Goal: Find specific page/section: Find specific page/section

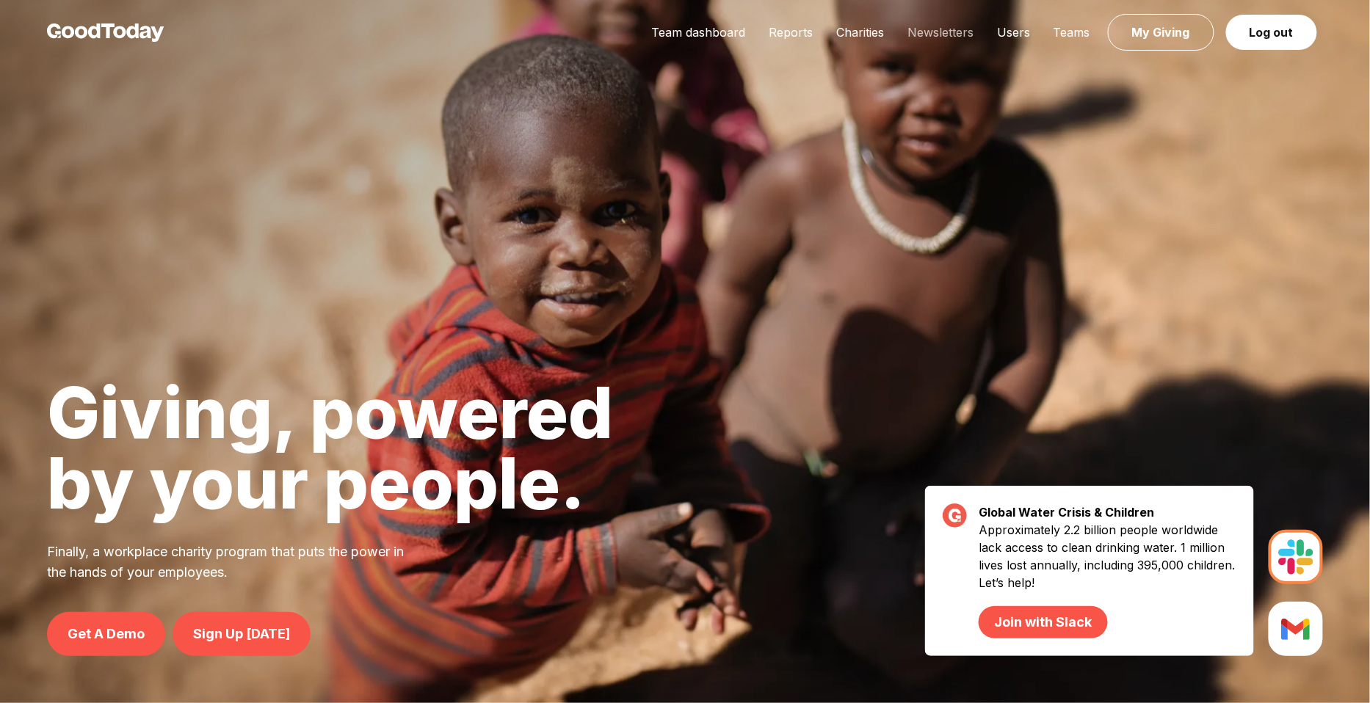
click at [957, 32] on link "Newsletters" at bounding box center [941, 32] width 90 height 15
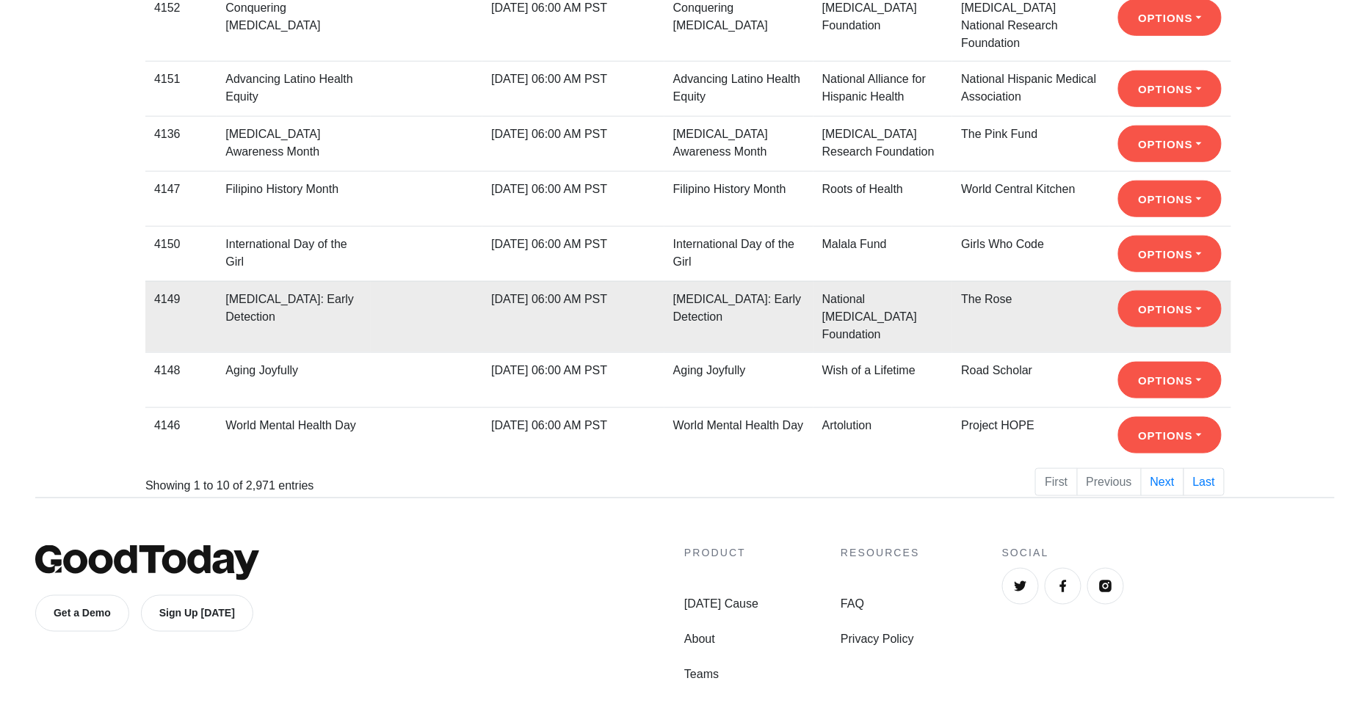
scroll to position [419, 0]
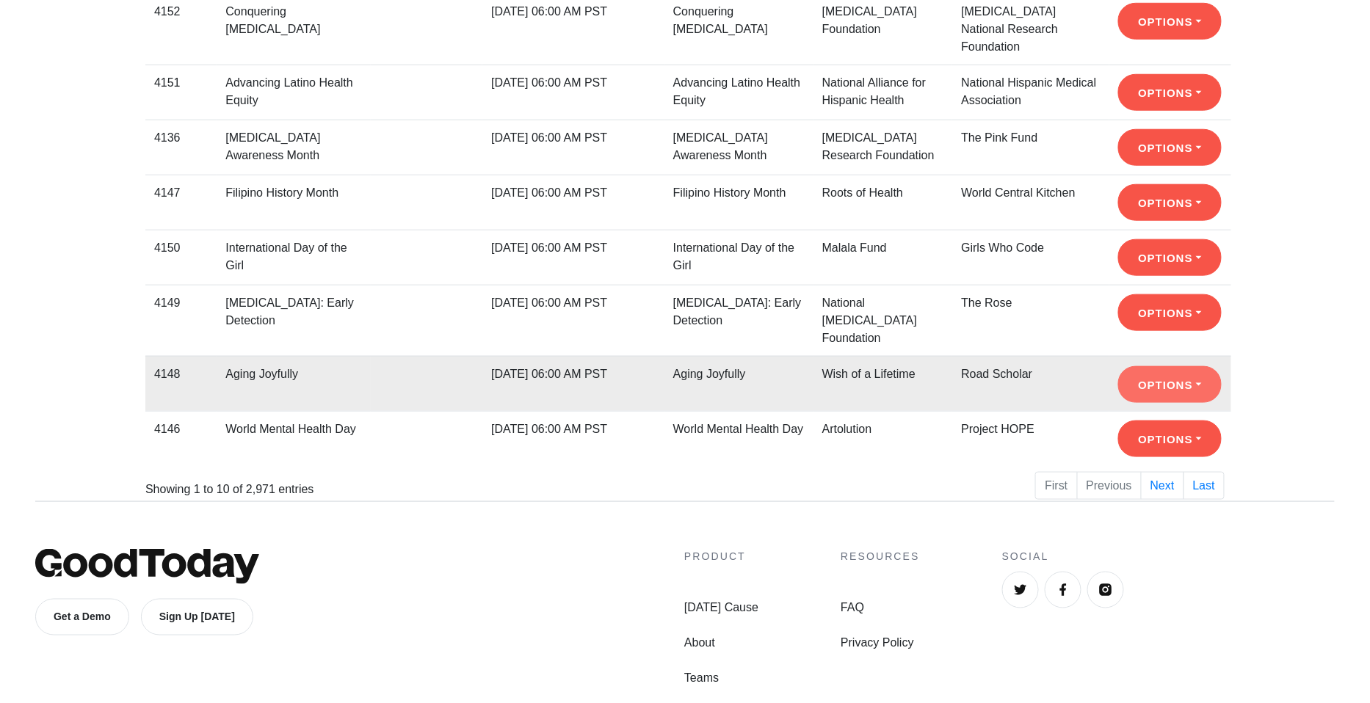
click at [1155, 366] on button "Options" at bounding box center [1170, 384] width 104 height 37
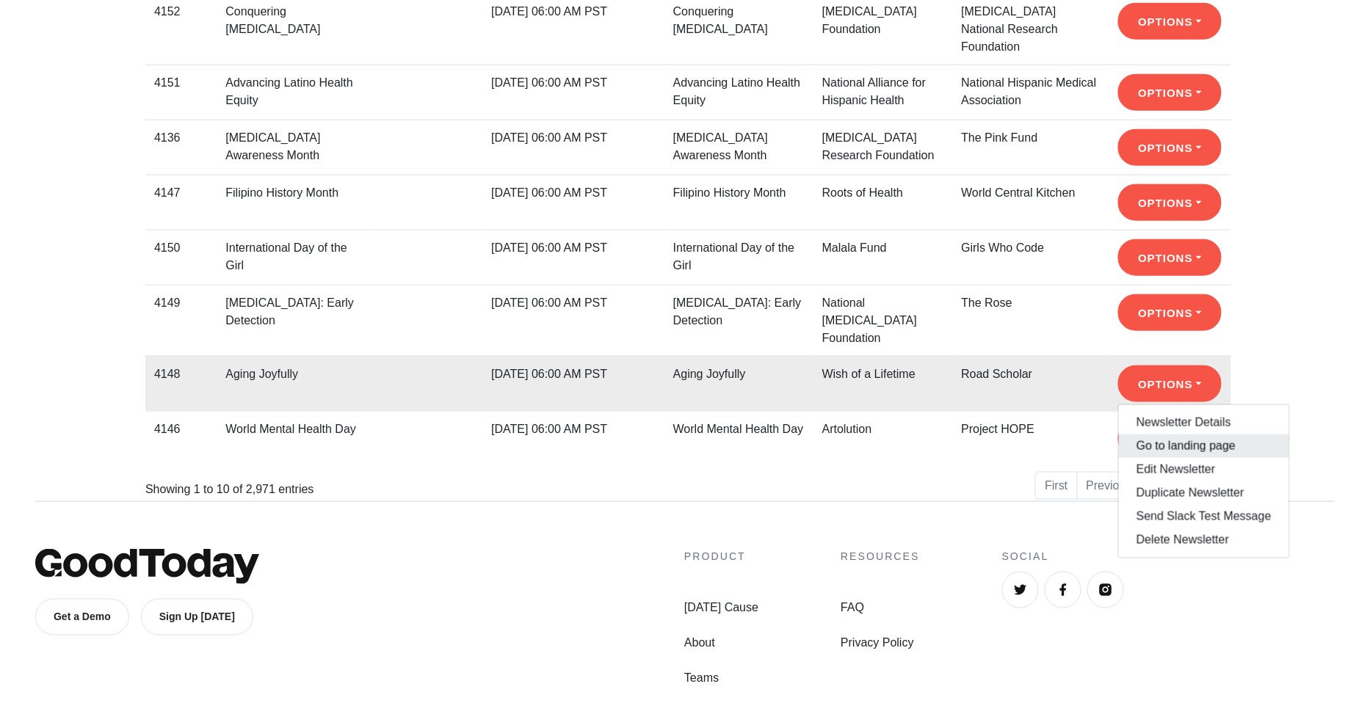
click at [1146, 435] on link "Go to landing page" at bounding box center [1204, 446] width 170 height 23
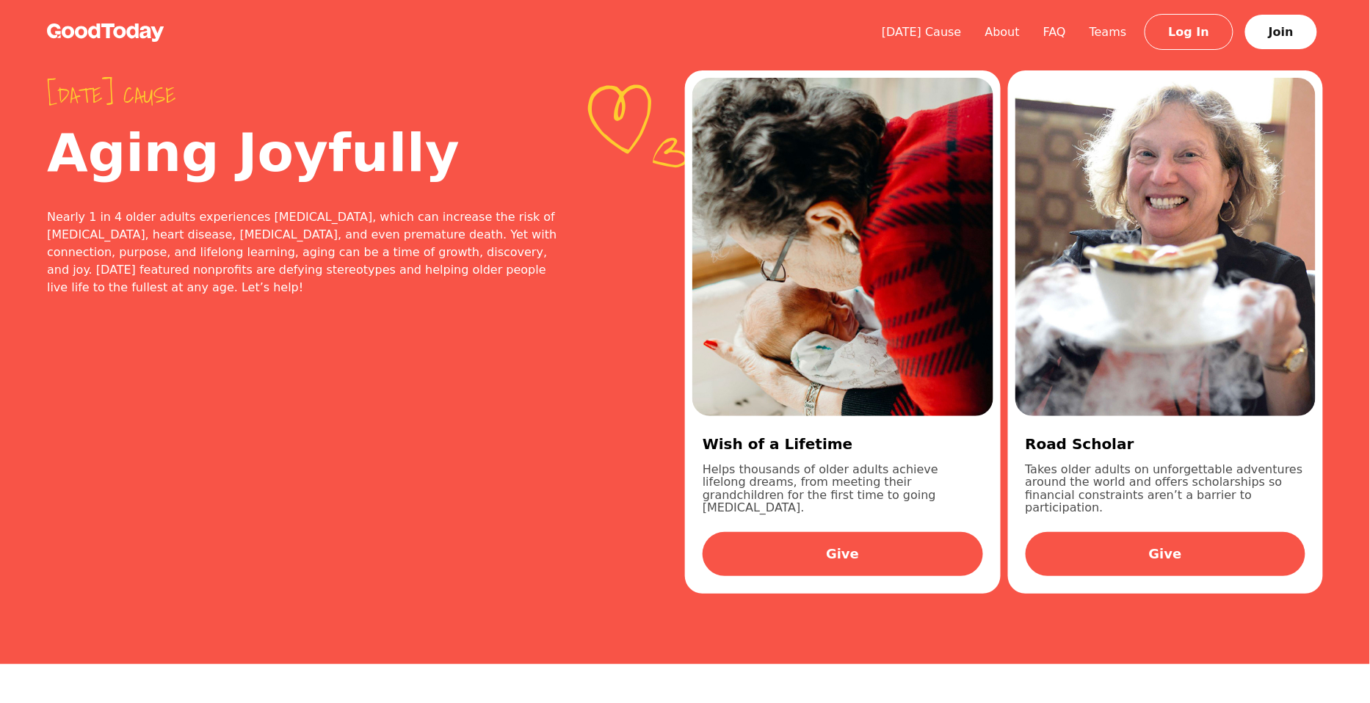
scroll to position [419, 0]
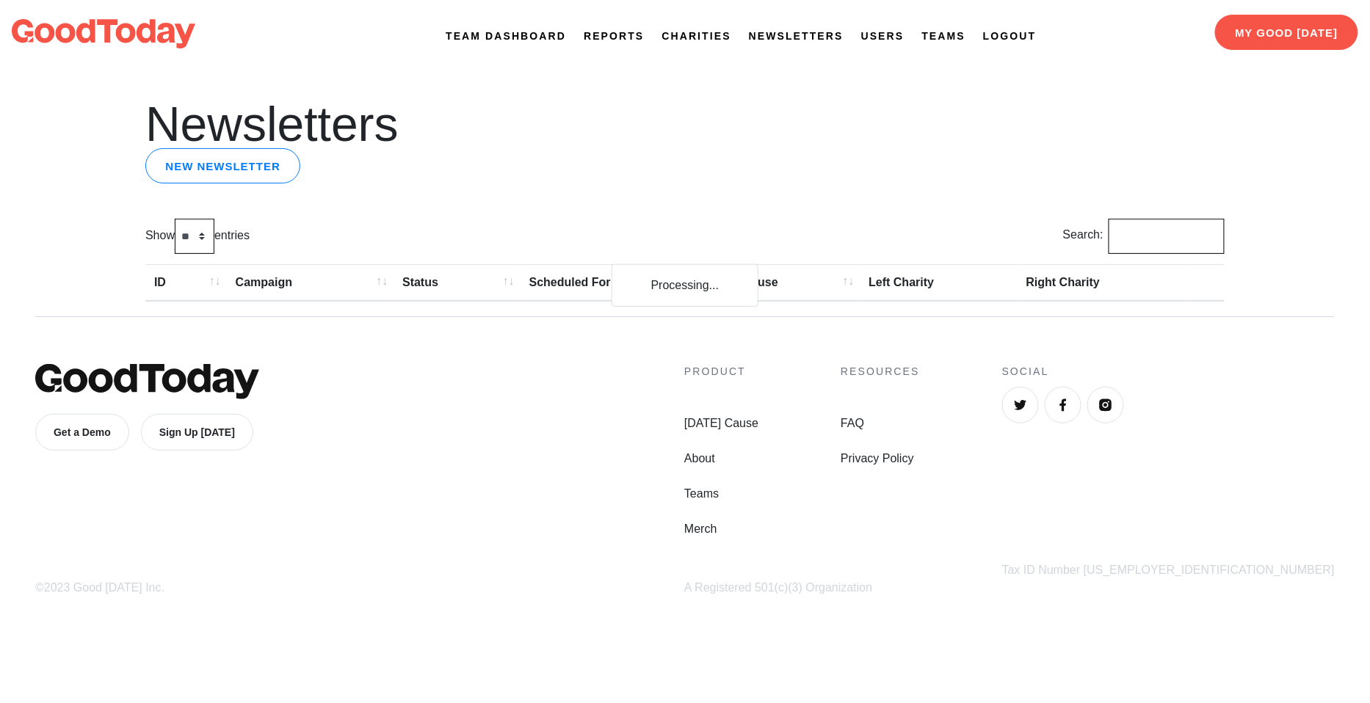
scroll to position [419, 0]
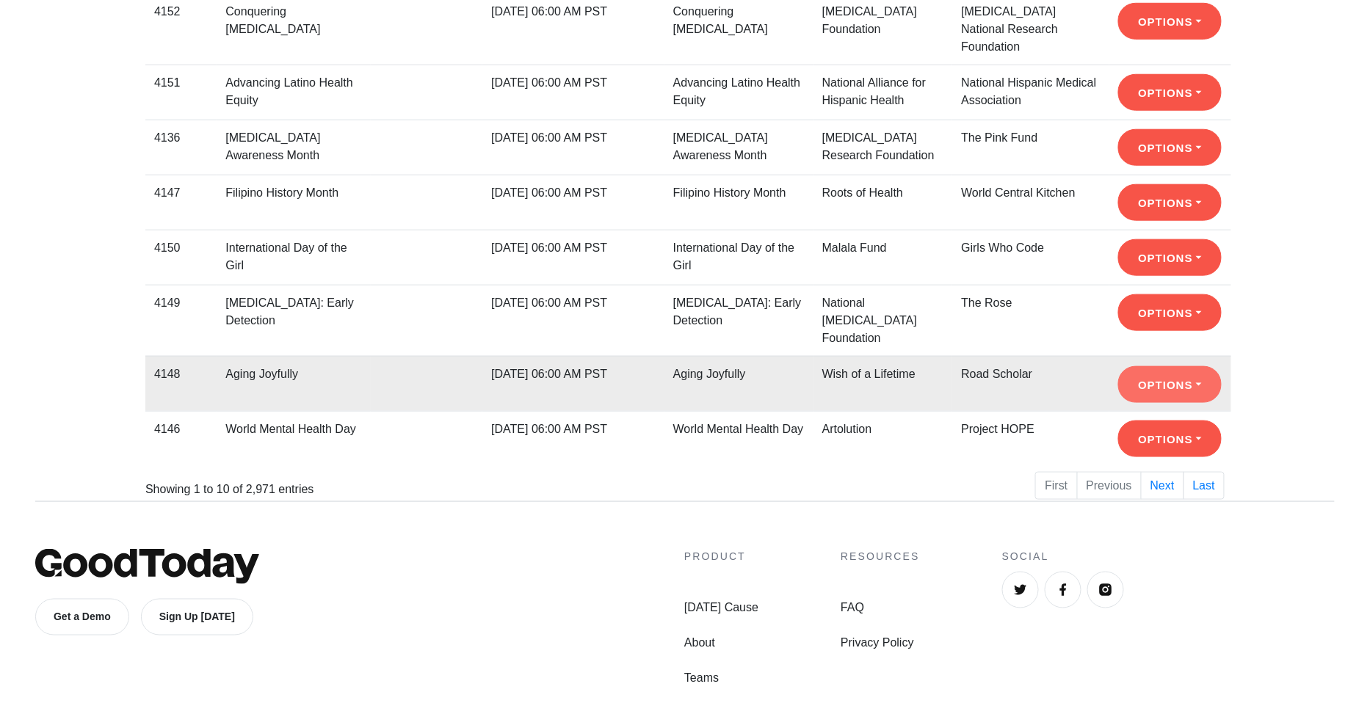
click at [1156, 366] on button "Options" at bounding box center [1170, 384] width 104 height 37
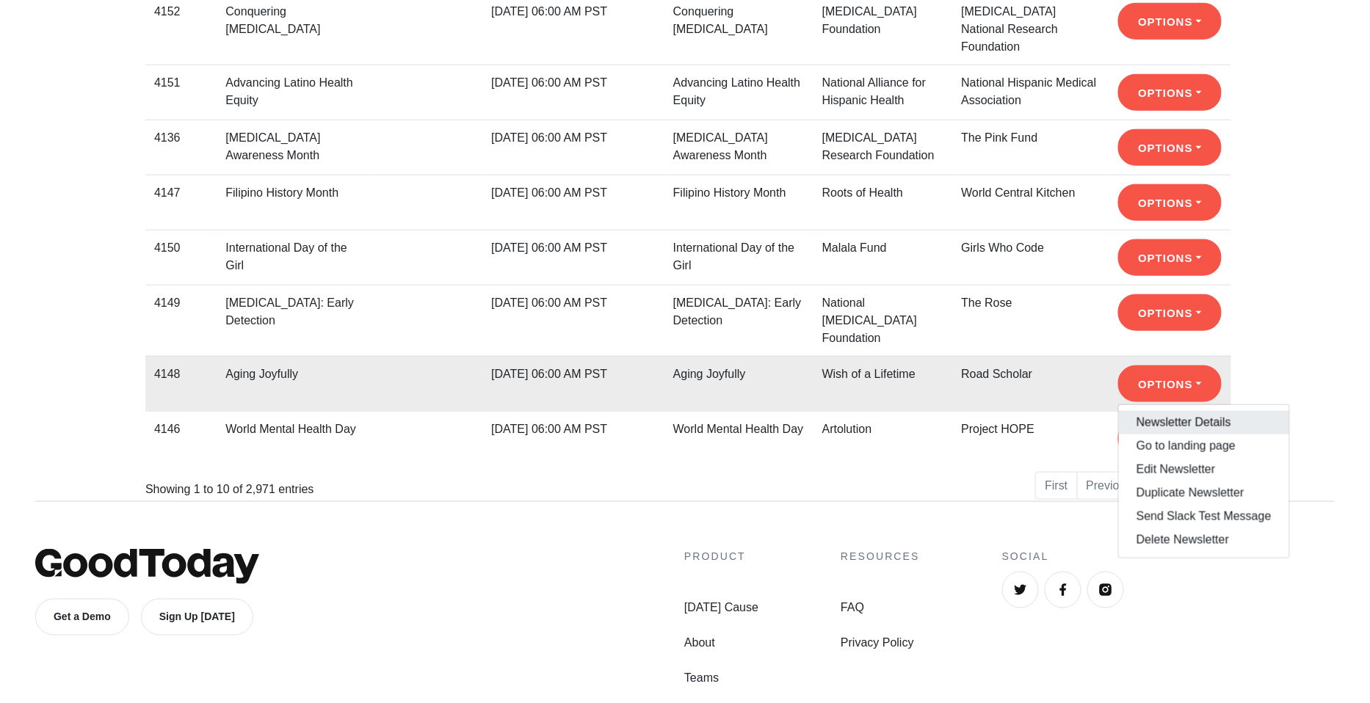
click at [1154, 411] on link "Newsletter Details" at bounding box center [1204, 422] width 170 height 23
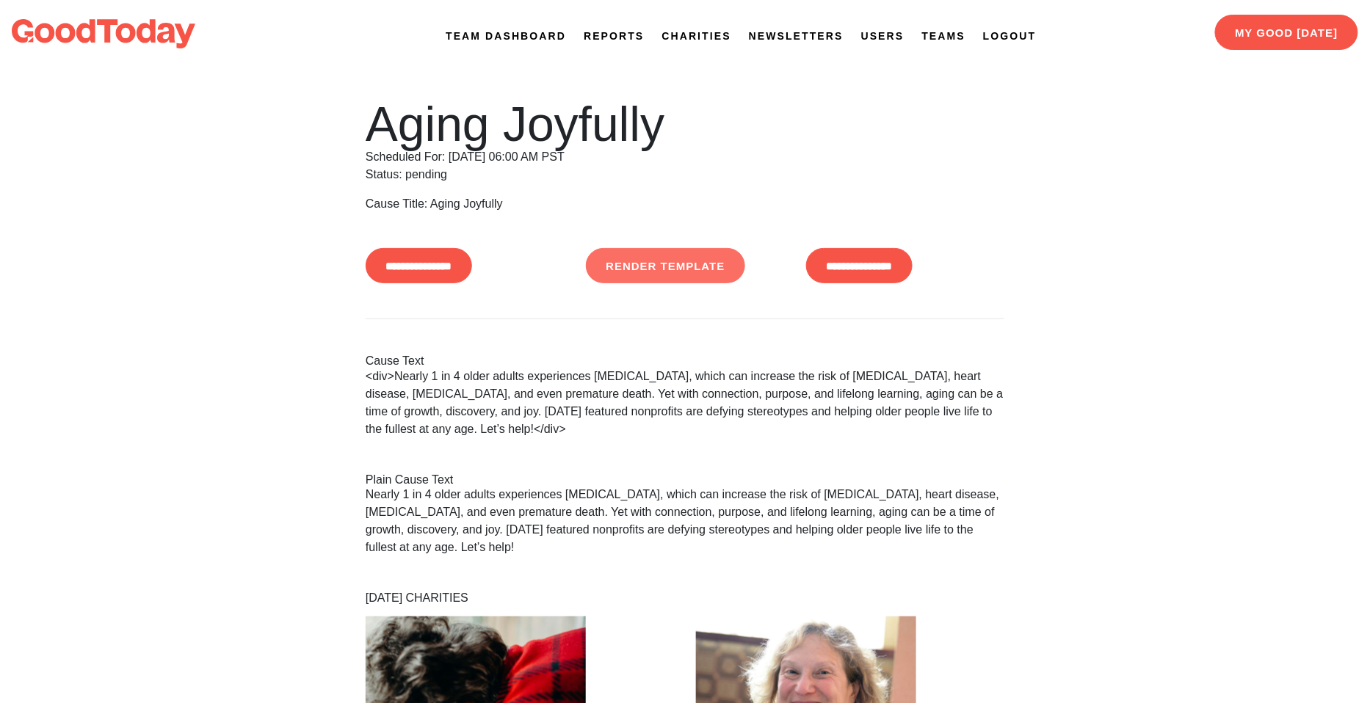
click at [685, 261] on link "Render Template" at bounding box center [665, 265] width 159 height 35
